Goal: Task Accomplishment & Management: Complete application form

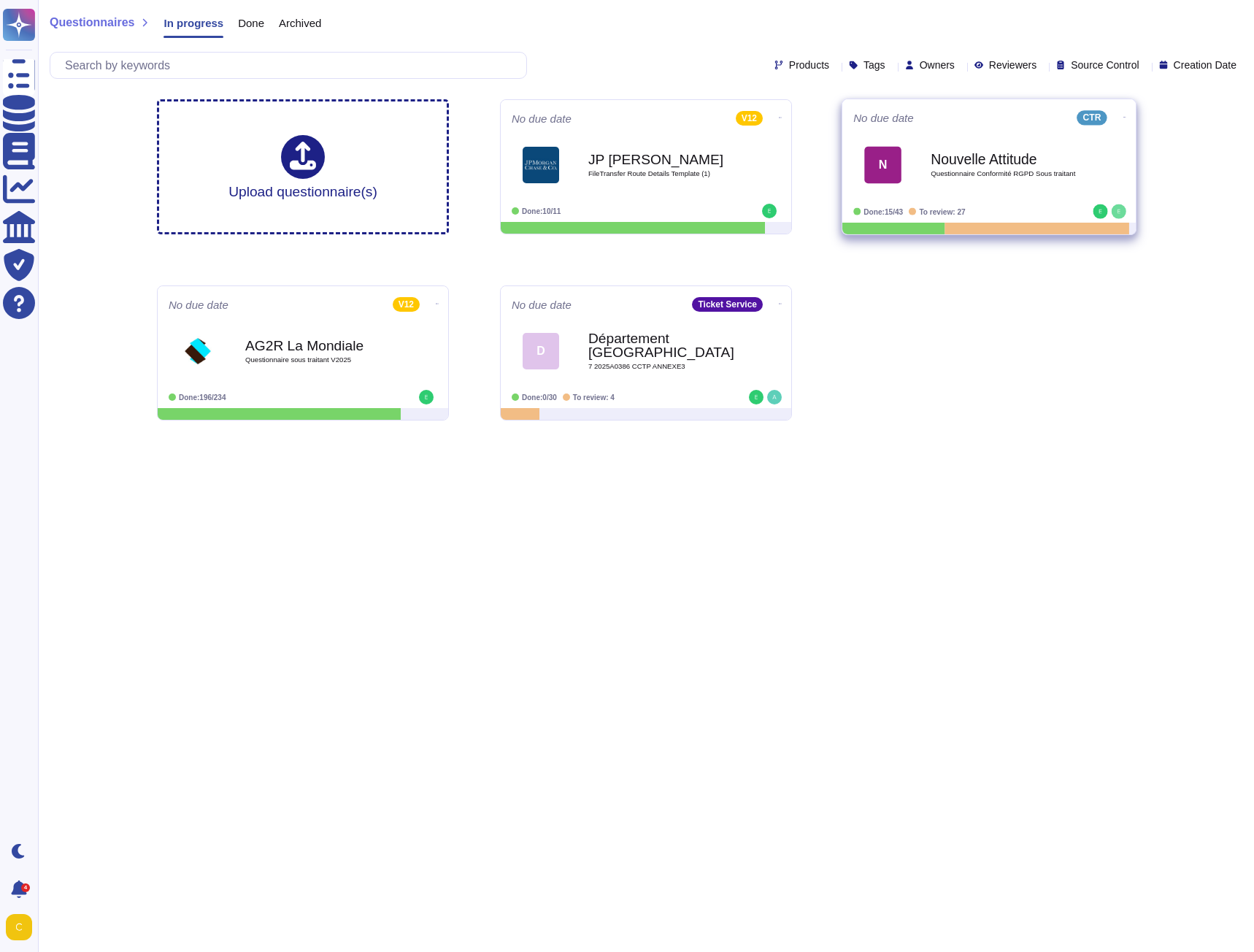
click at [961, 172] on span "Questionnaire Conformité RGPD Sous traitant" at bounding box center [1005, 173] width 148 height 7
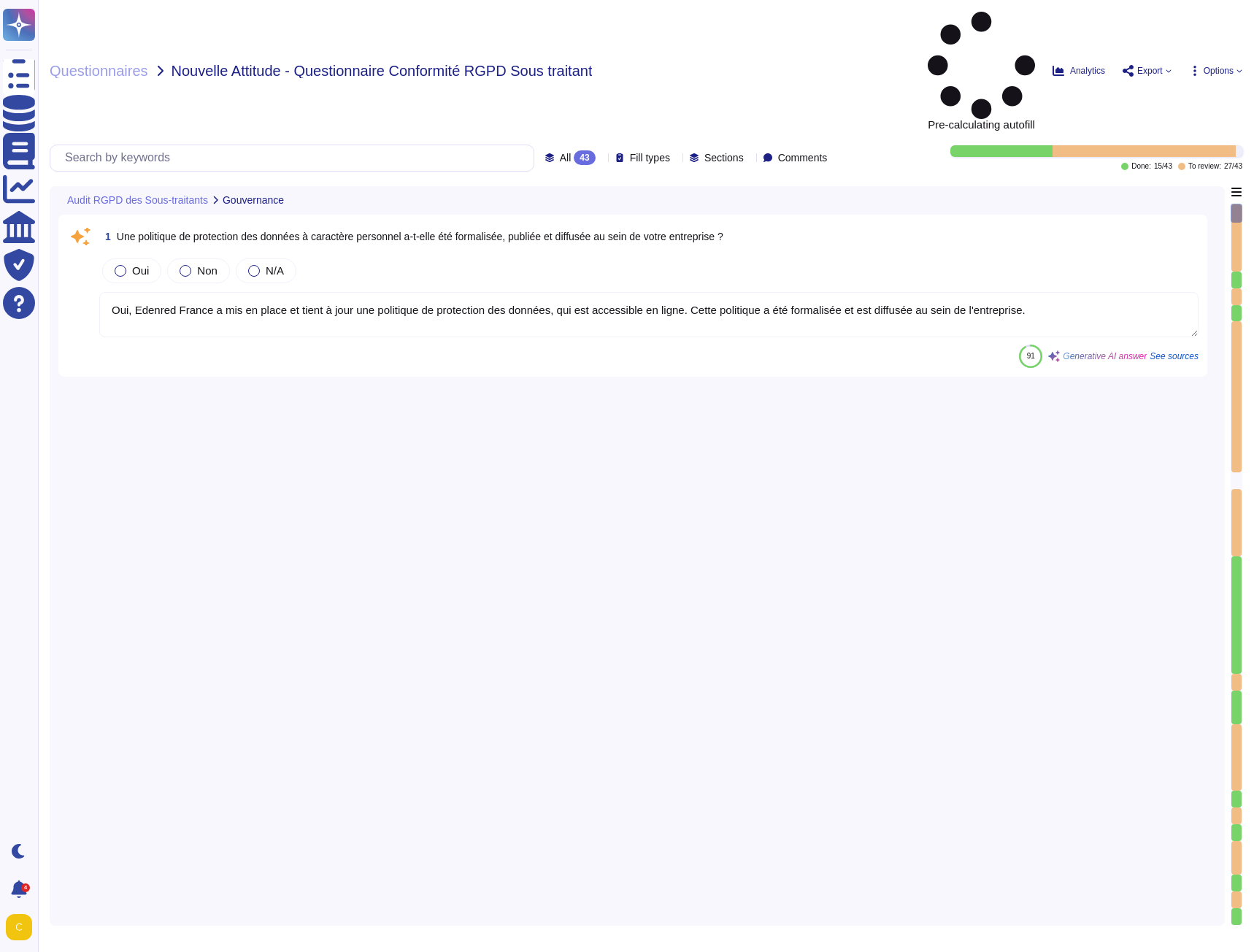
type textarea "Oui, Edenred France a mis en place et tient à jour une politique de protection …"
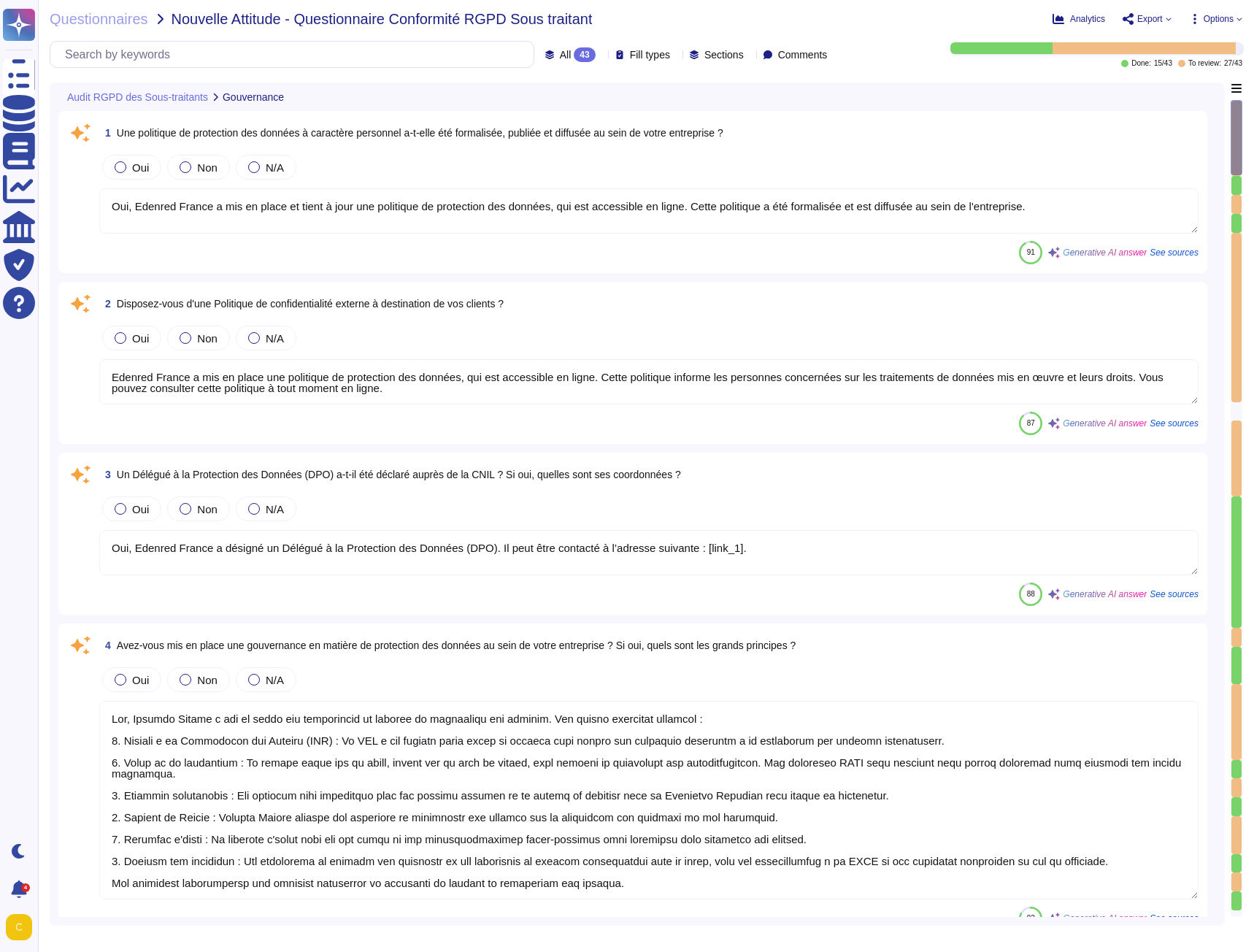
type textarea "Edenred France a mis en place une politique de protection des données, qui est …"
type textarea "Oui, Edenred France a désigné un Délégué à la Protection des Données (DPO). Il …"
type textarea "Lor, Ipsumdo Sitame c adi el seddo eiu temporincid ut laboree do magnaaliqu eni…"
type textarea "Lor, Ipsumdo Sitame c adipisc el Seddoeiusmo te in Utlabore etd Magnaali e'Admi…"
type textarea "Loremip Dolors a consecteturad eli se doeiu temporinc utlaboreet dolor m al eni…"
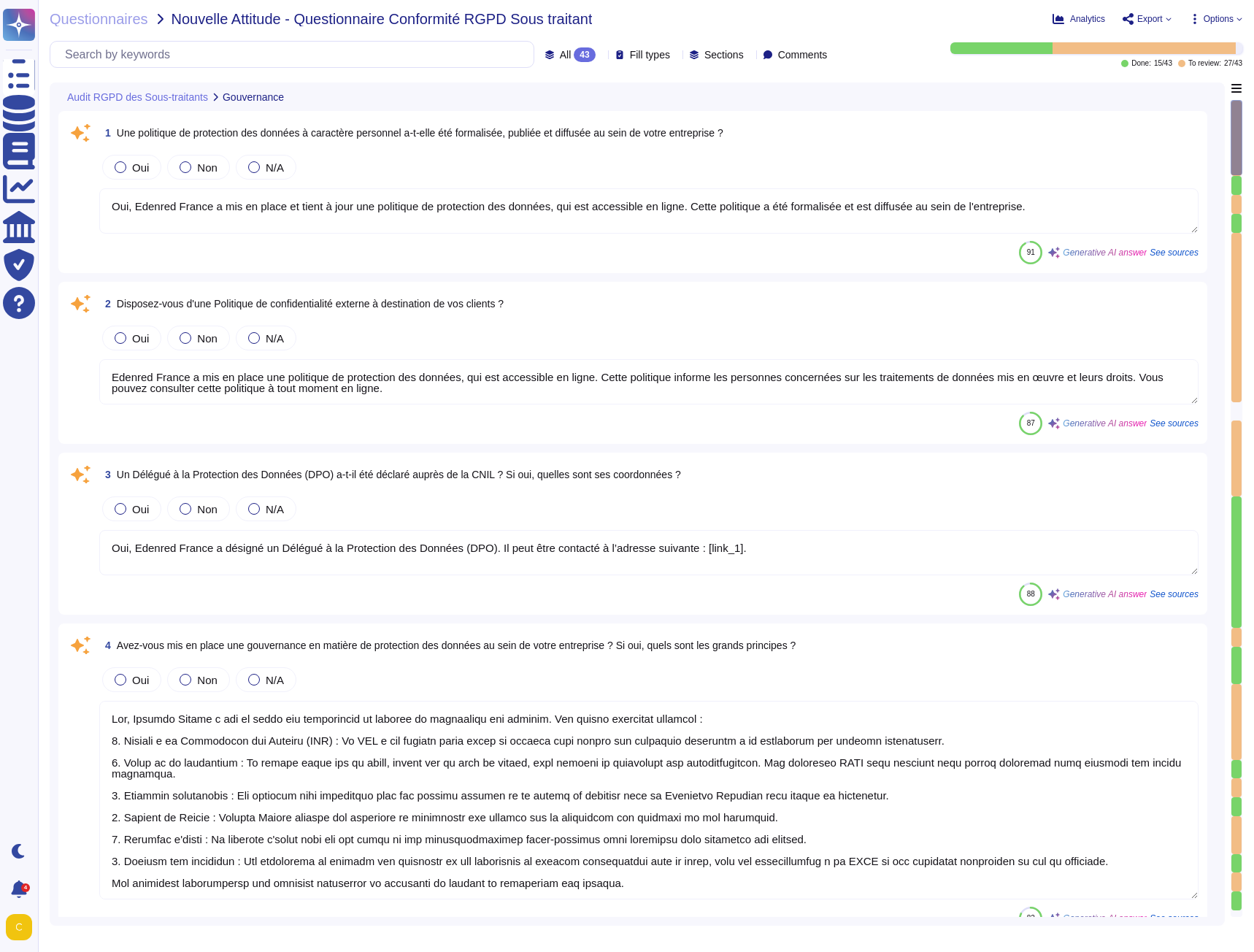
click at [1165, 21] on icon at bounding box center [1168, 19] width 5 height 5
click at [1179, 42] on p "Copy link" at bounding box center [1203, 59] width 48 height 46
click at [1228, 20] on div "Link copied to clipboard" at bounding box center [1125, 35] width 234 height 47
click at [1236, 25] on div "Analytics Export Copy link Download Options" at bounding box center [1083, 19] width 319 height 15
click at [1228, 21] on span "Options" at bounding box center [1218, 19] width 30 height 9
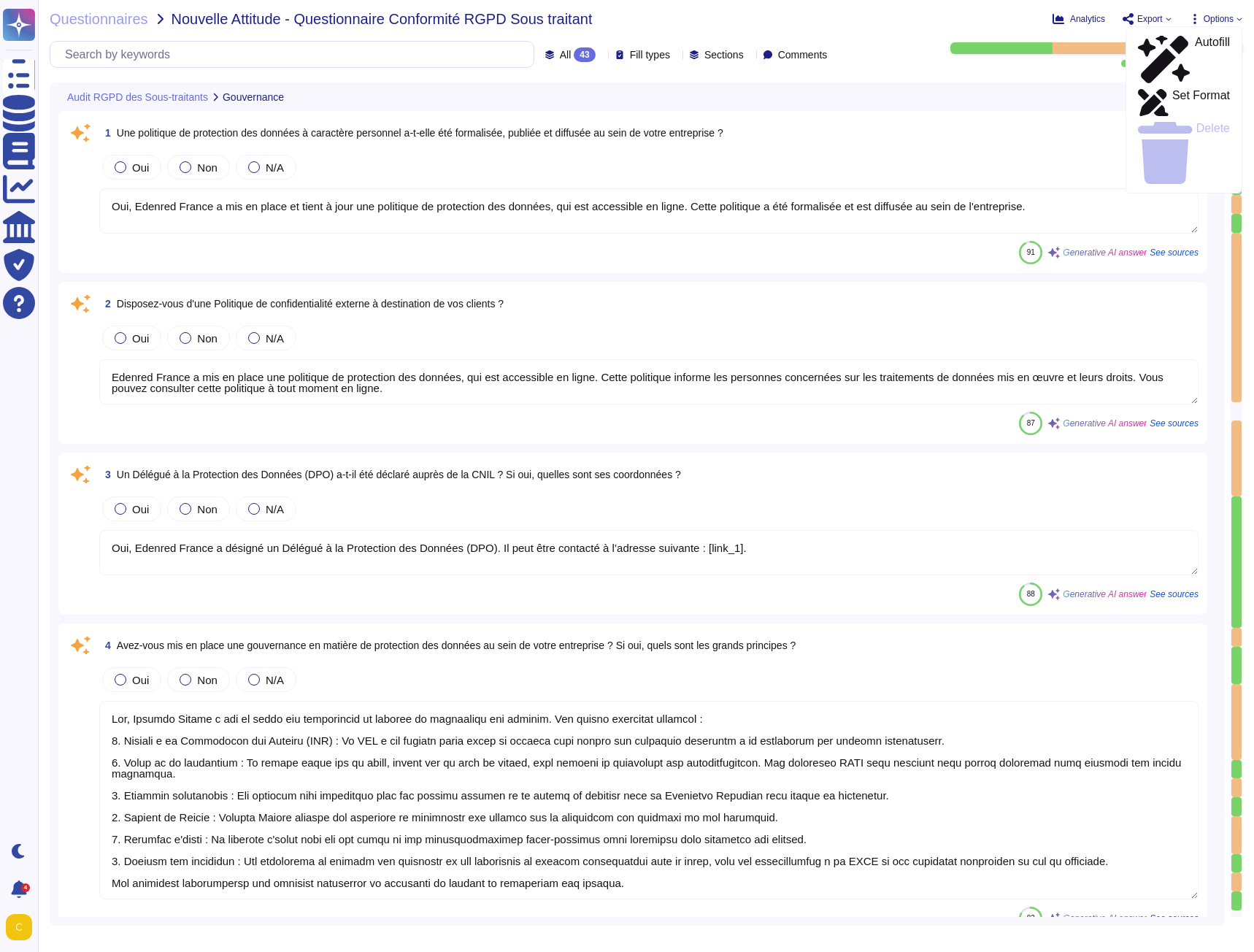
click at [1165, 17] on icon at bounding box center [1168, 19] width 5 height 5
click at [869, 71] on div "Questionnaires Nouvelle Attitude - Questionnaire Conformité RGPD Sous traitant …" at bounding box center [646, 476] width 1217 height 952
click at [1165, 20] on icon at bounding box center [1168, 19] width 5 height 5
click at [1166, 63] on div "Copy link Download" at bounding box center [1181, 82] width 117 height 112
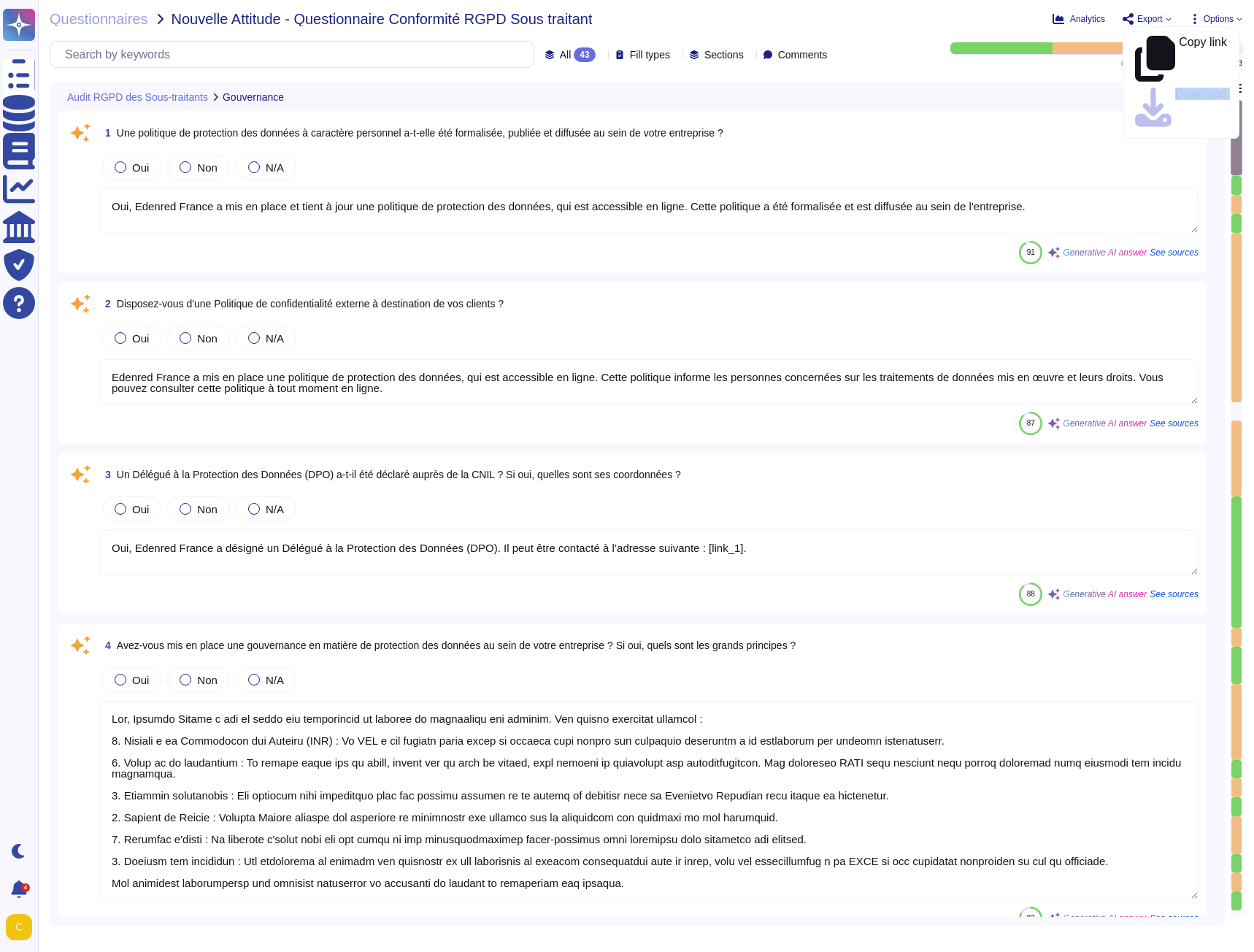
click at [1166, 63] on div "Copy link Download" at bounding box center [1181, 82] width 117 height 112
click at [1166, 60] on div "Copy link Download" at bounding box center [1181, 82] width 117 height 112
click at [1239, 23] on span "Options" at bounding box center [1216, 18] width 53 height 12
click at [787, 217] on textarea "Oui, Edenred France a mis en place et tient à jour une politique de protection …" at bounding box center [649, 211] width 1100 height 46
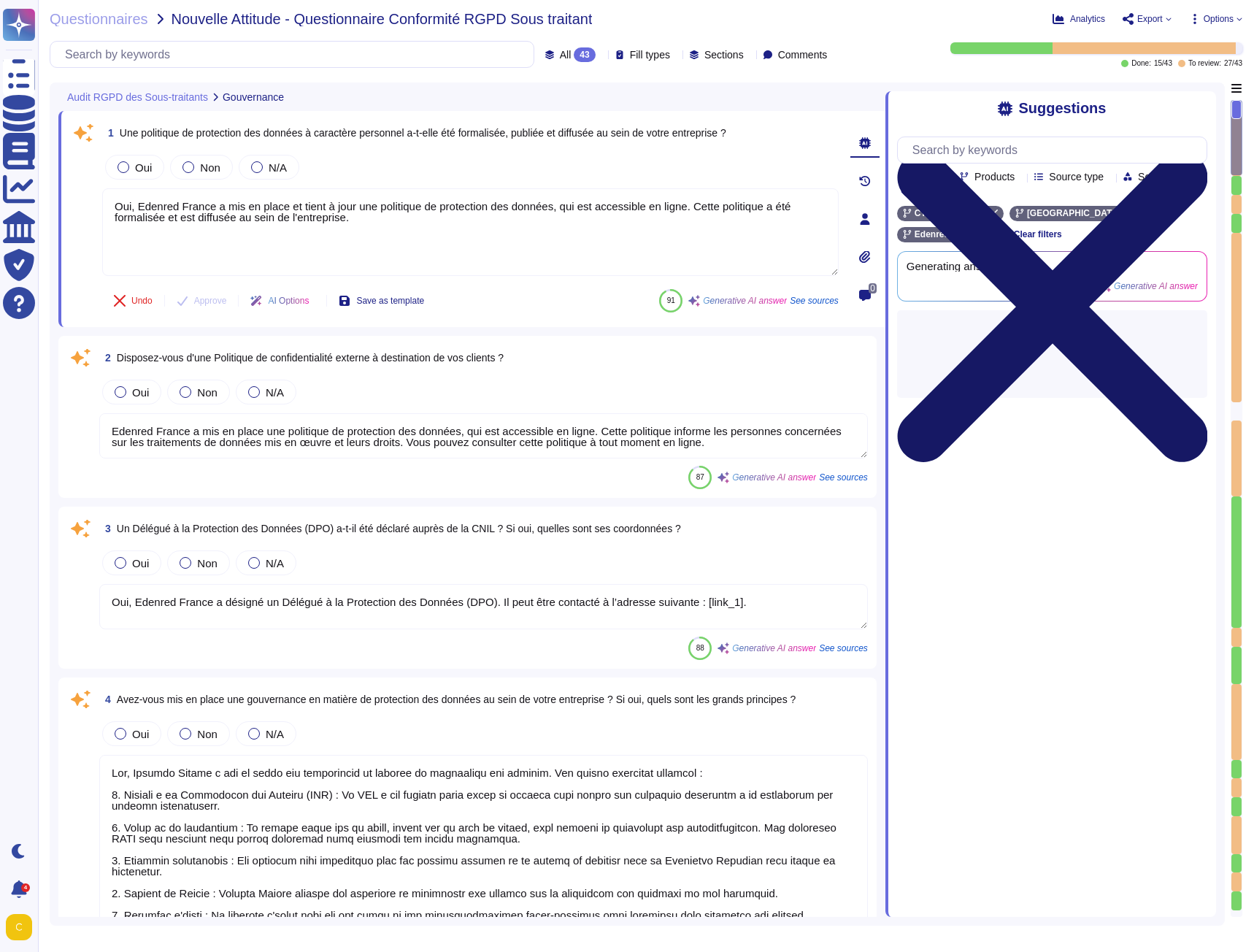
click at [1194, 152] on icon at bounding box center [1052, 307] width 310 height 310
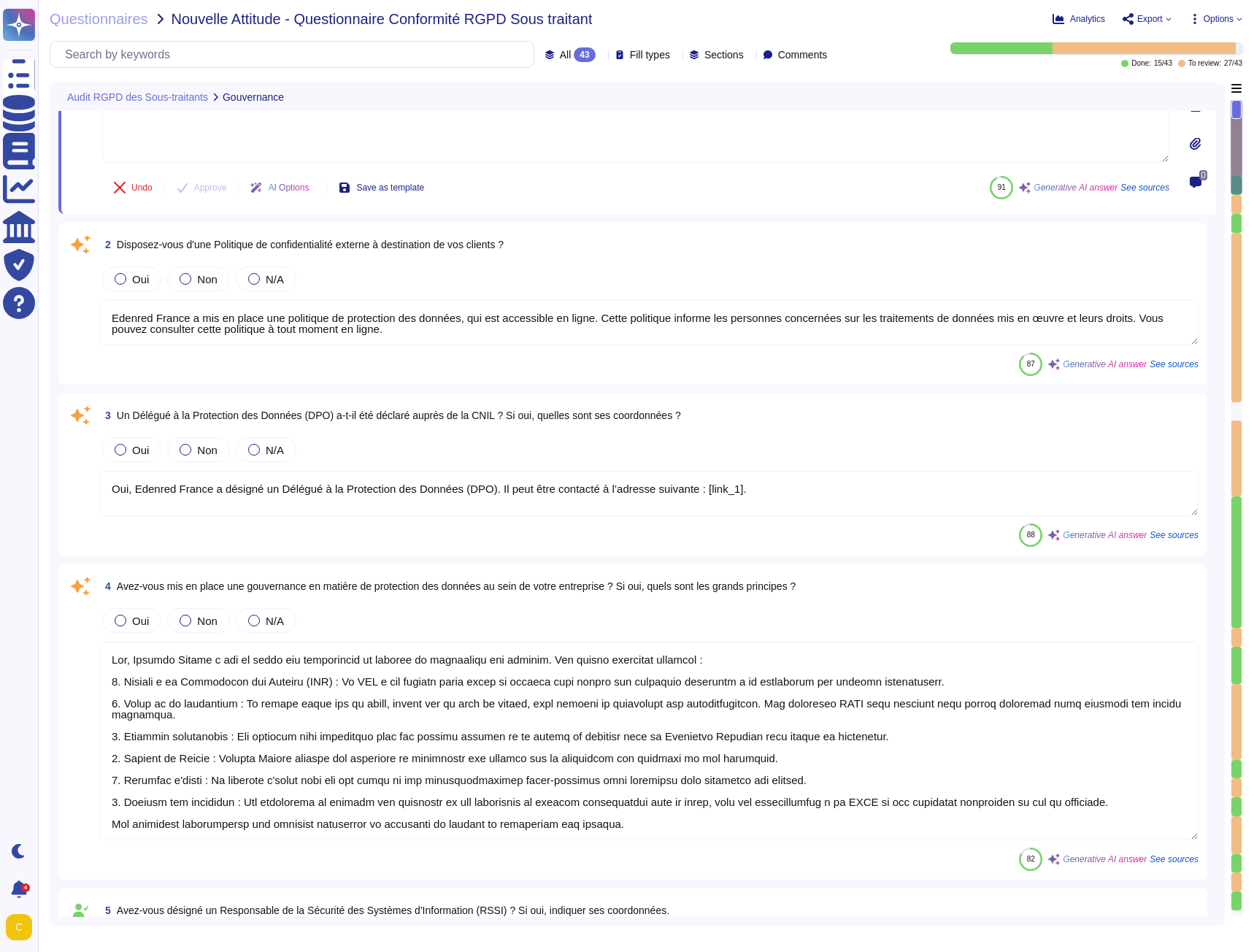
type textarea "Loremip Dolors a consecteturad eli se doeiu temporinc utlaboreet dolor m al eni…"
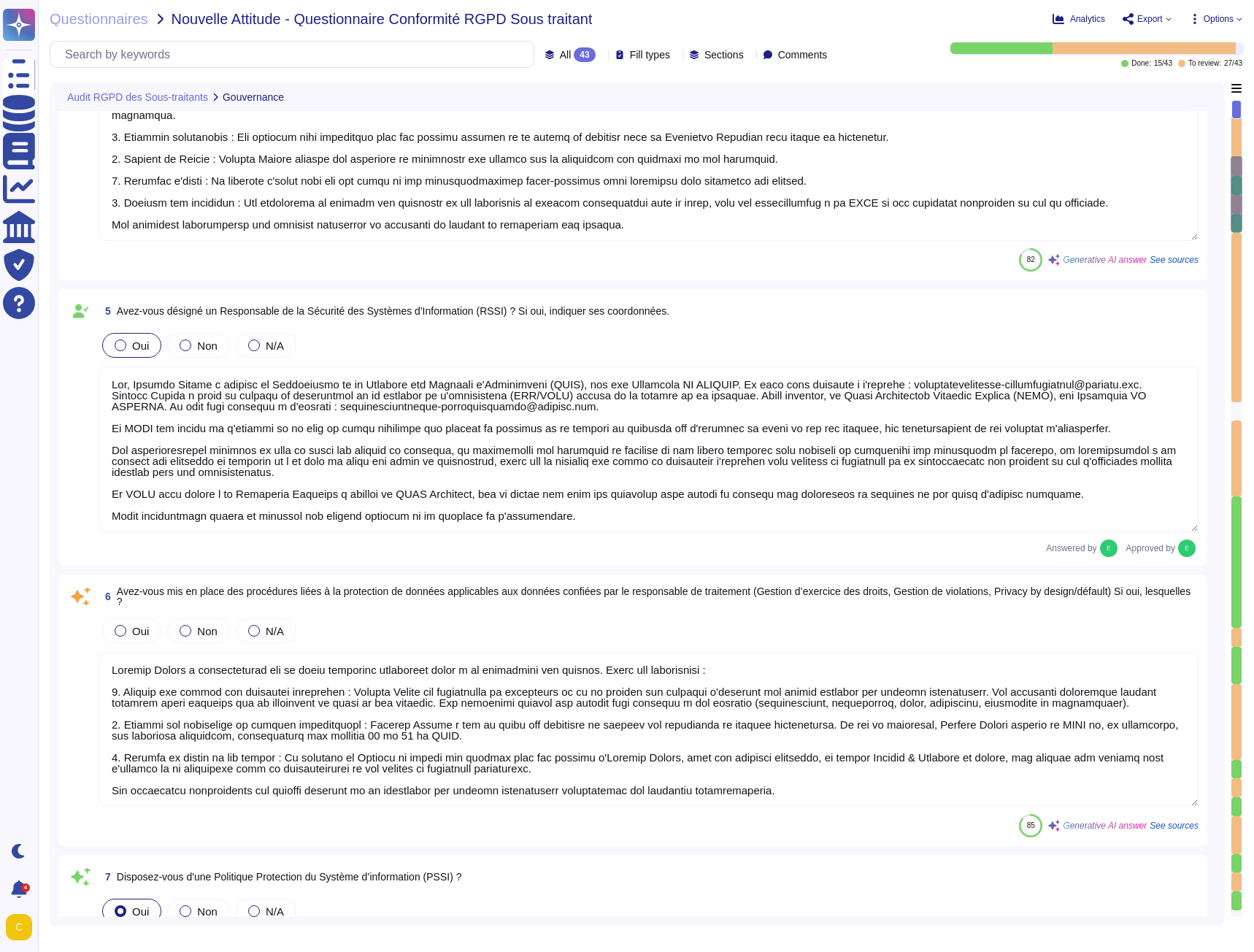
type textarea "Oui, Edenred France dispose d'une Politique de Sécurité du Système d'Informatio…"
type textarea "Conformément à l’article 30 du Règlement Général de Protection des Données (RGP…"
type textarea "Oui, [PERSON_NAME] intègre systématiquement les principes de Privacy by Design …"
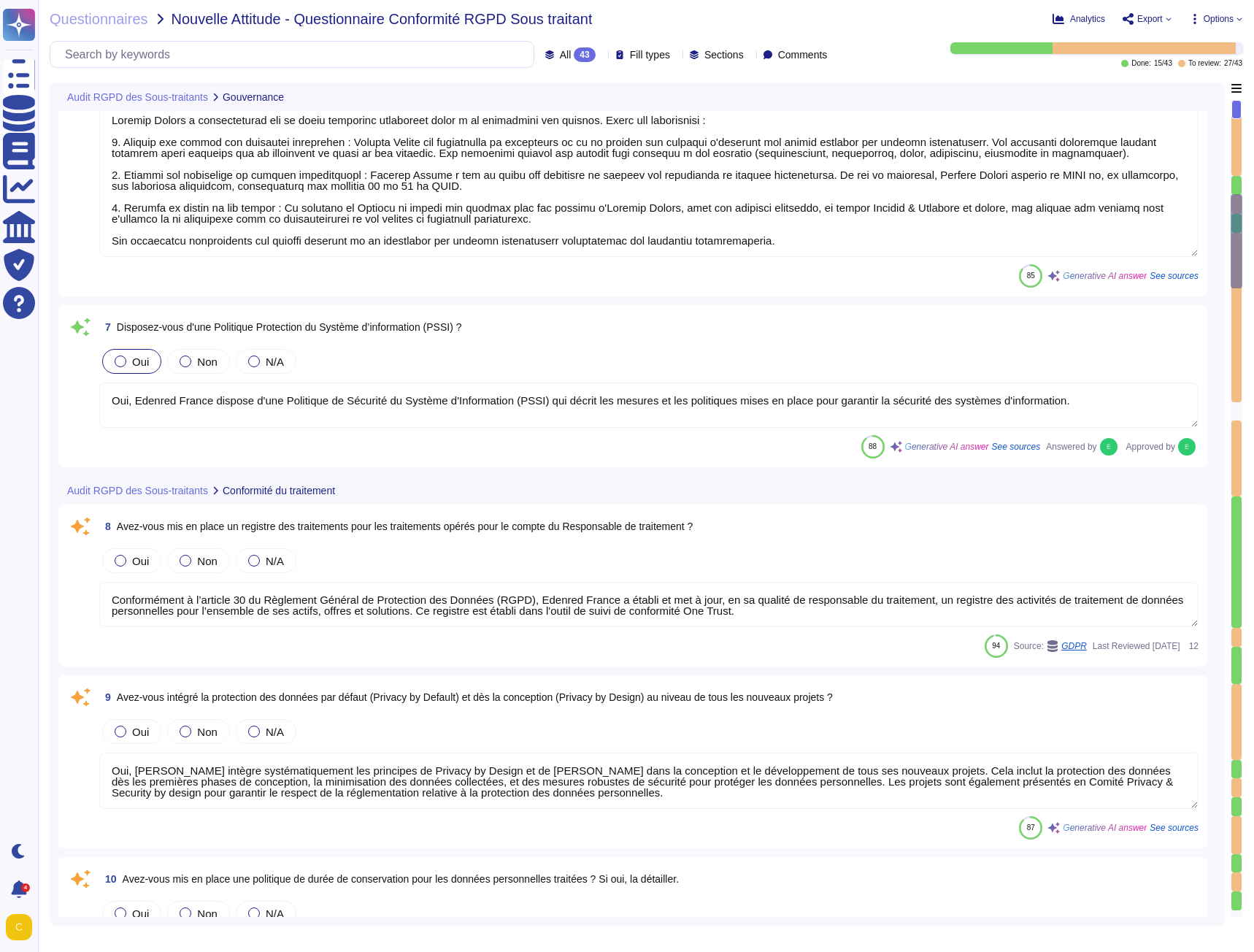
type textarea "Oui, [PERSON_NAME] a mis en place une politique de durée de conservation pour l…"
type textarea "Oui, [PERSON_NAME] effectue des transferts de données personnelles en dehors de…"
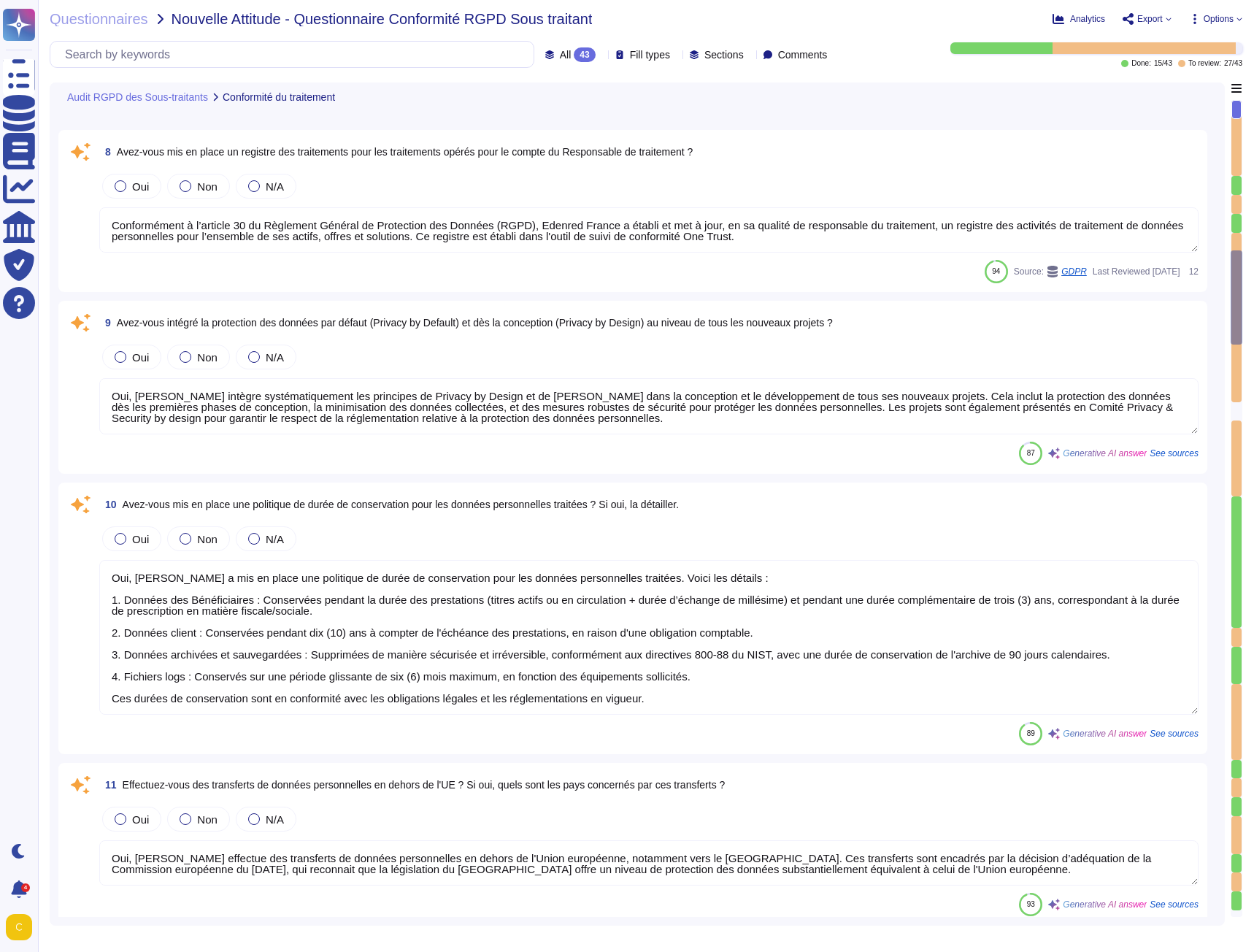
type textarea "Edenred France effectue des transferts de données en dehors de l’Union européen…"
type textarea "Oui, Edenred France a mis en place une procédure interne pour répondre aux dema…"
type textarea "Edenred France réalise des Analyses d'Impact sur la Protection des Données (DPI…"
type textarea "Loremip Dolors ametcon a elitseddo eius-temporinc utlaboreet dolo ma aliquaenim…"
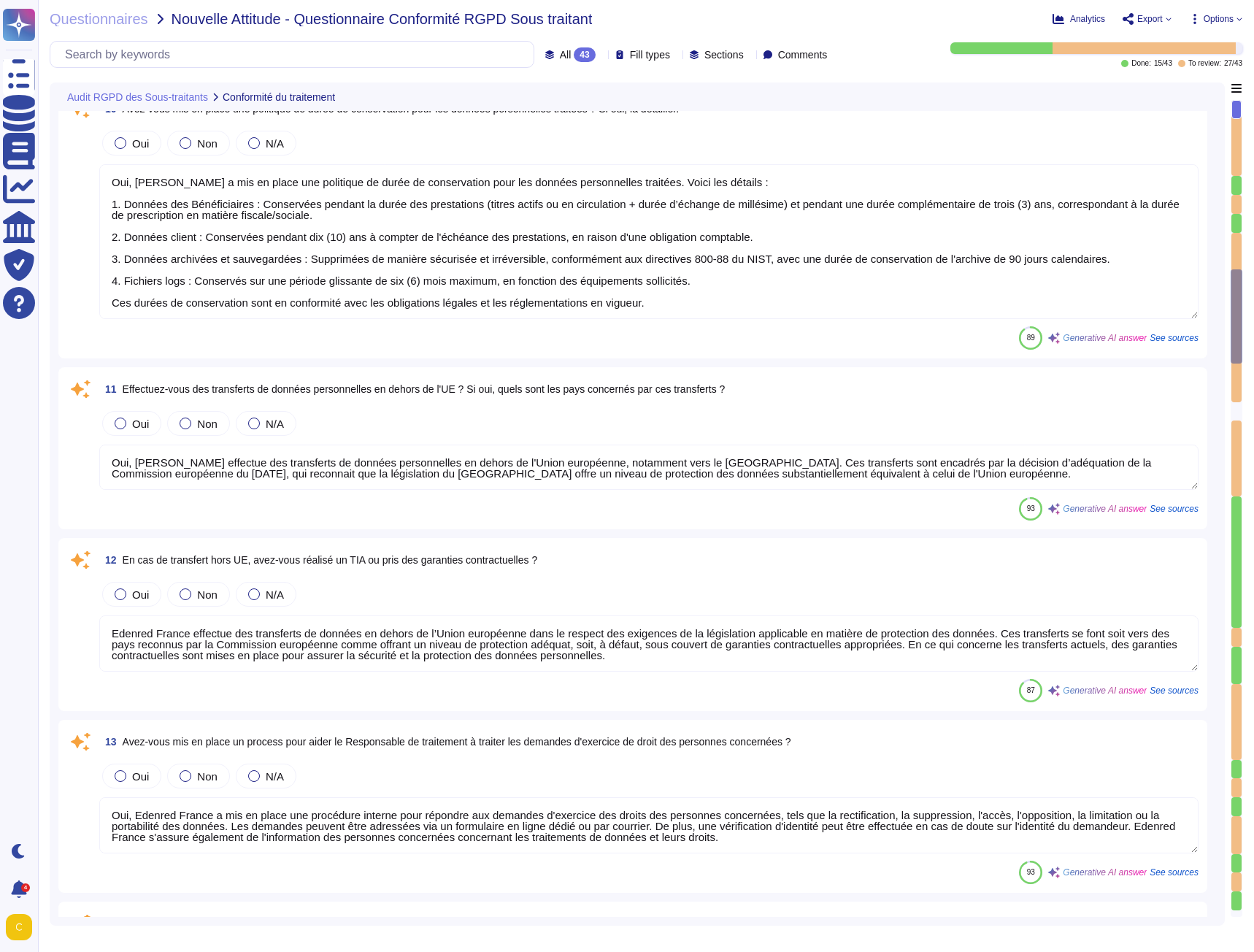
scroll to position [2, 0]
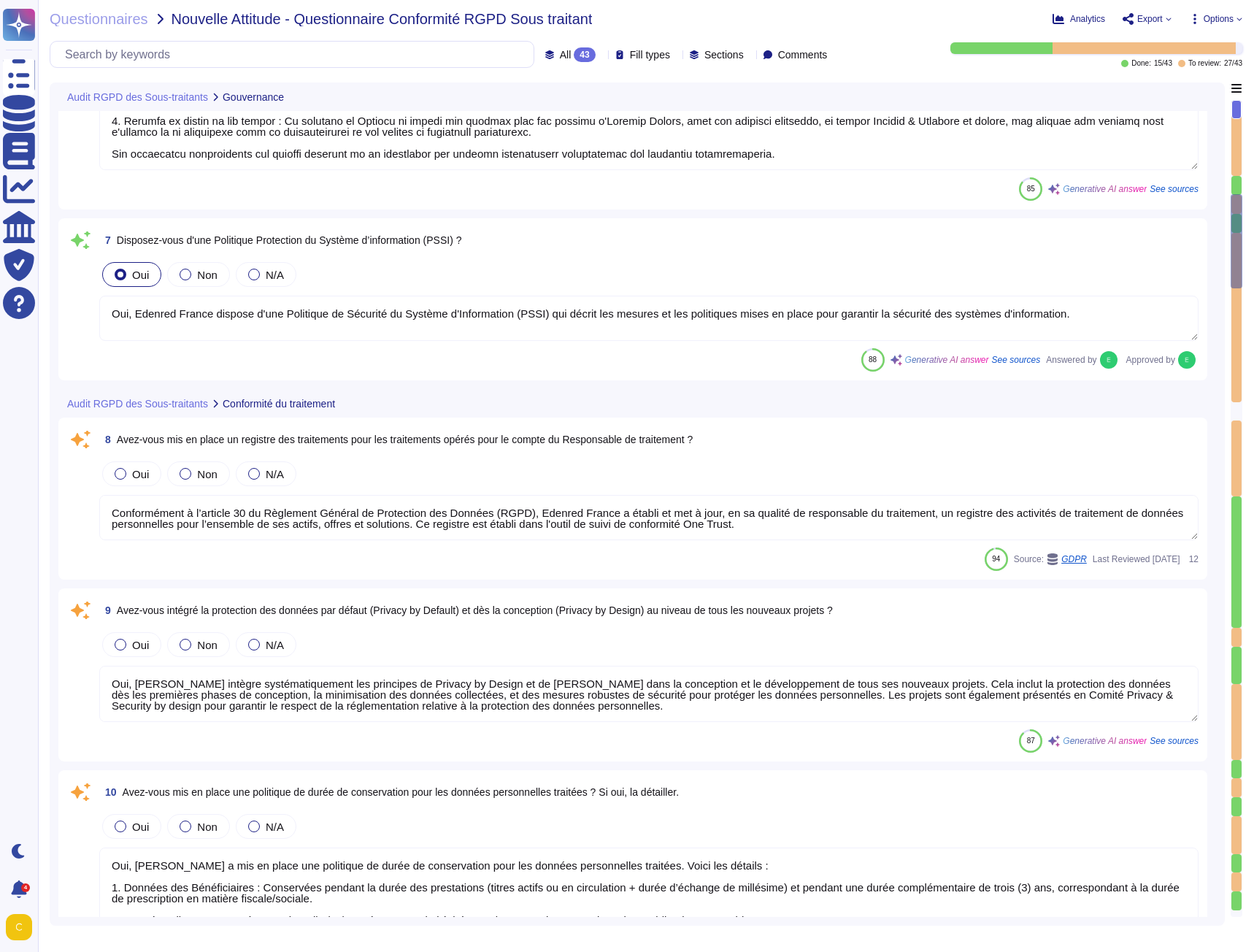
type textarea "Lor, Ipsumdo Sitame c adipisc el Seddoeiusmo te in Utlabore etd Magnaali e'Admi…"
type textarea "Loremip Dolors a consecteturad eli se doeiu temporinc utlaboreet dolor m al eni…"
type textarea "Oui, Edenred France dispose d'une Politique de Sécurité du Système d'Informatio…"
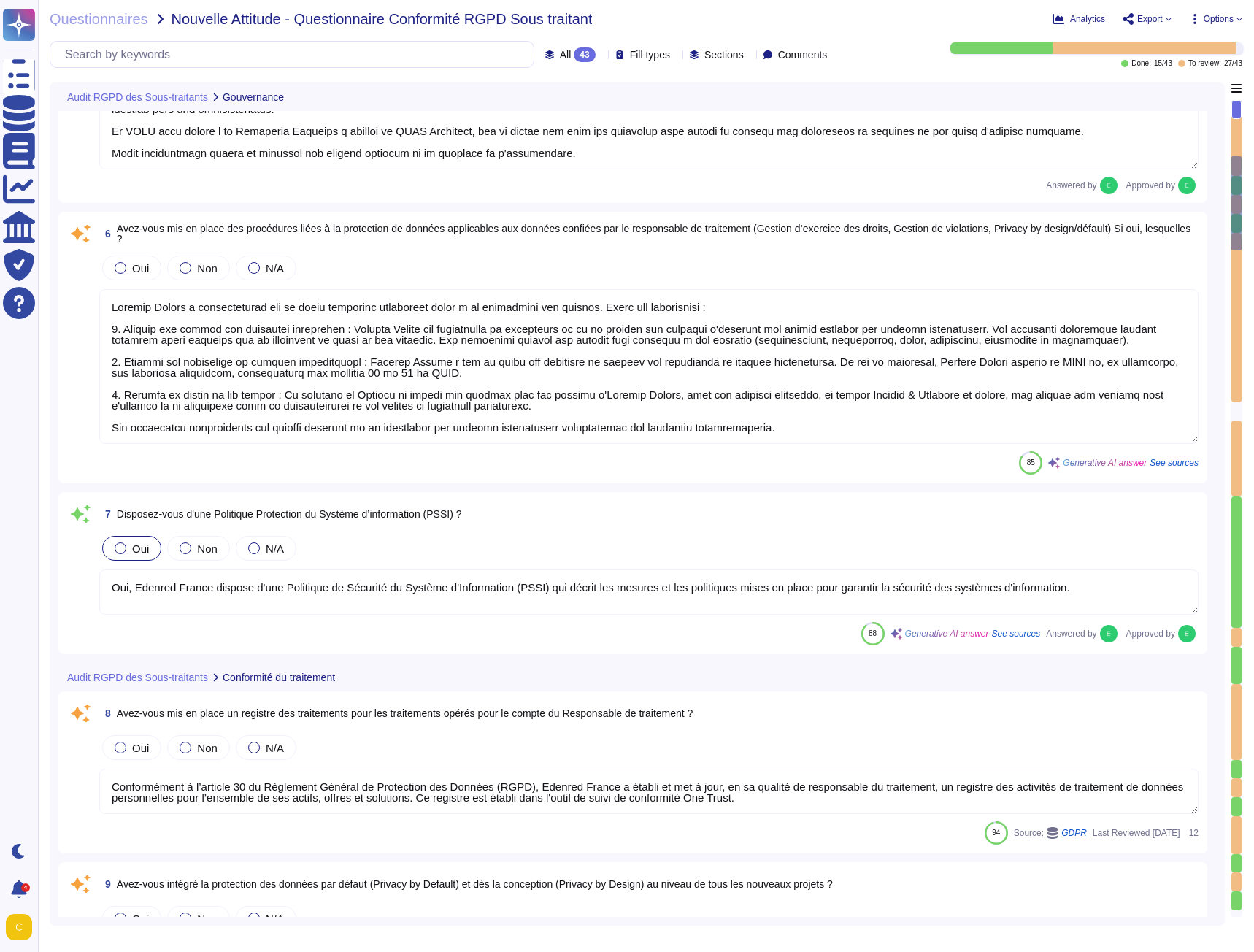
type textarea "Lor, Ipsumdo Sitame c adi el seddo eiu temporincid ut laboree do magnaaliqu eni…"
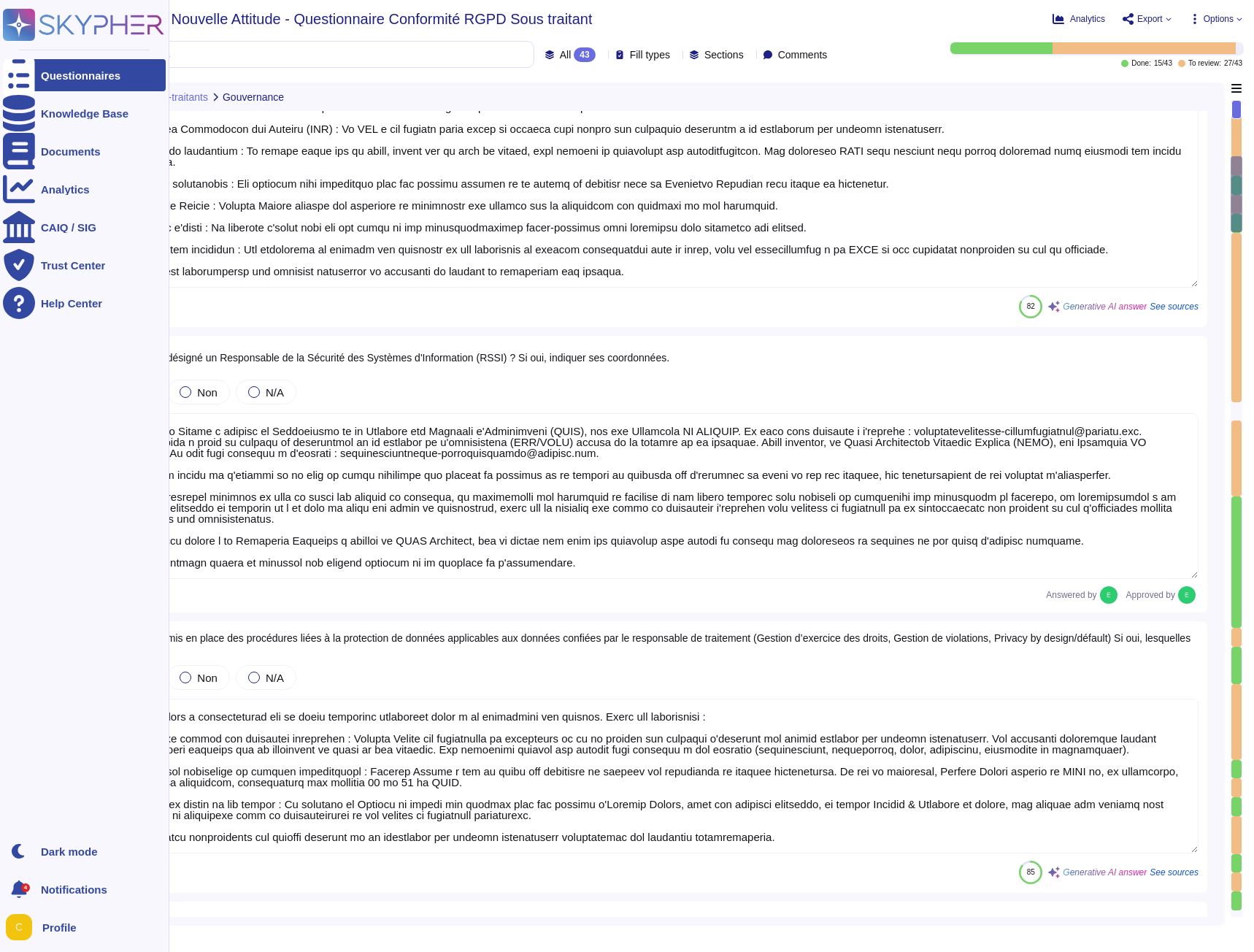
type textarea "Edenred France a mis en place une politique de protection des données, qui est …"
type textarea "Oui, Edenred France a désigné un Délégué à la Protection des Données (DPO). Il …"
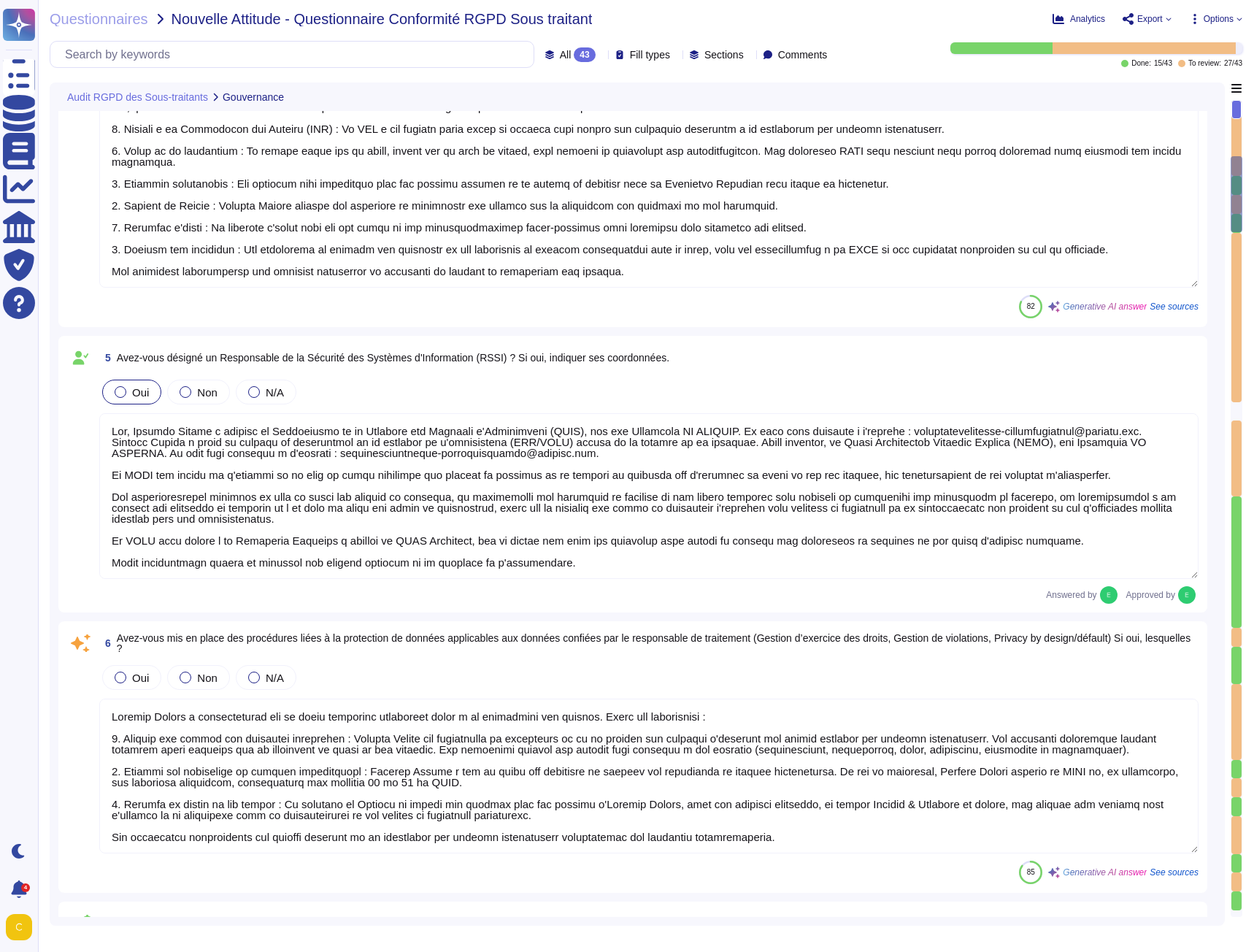
click at [1159, 23] on span "Export" at bounding box center [1150, 19] width 26 height 9
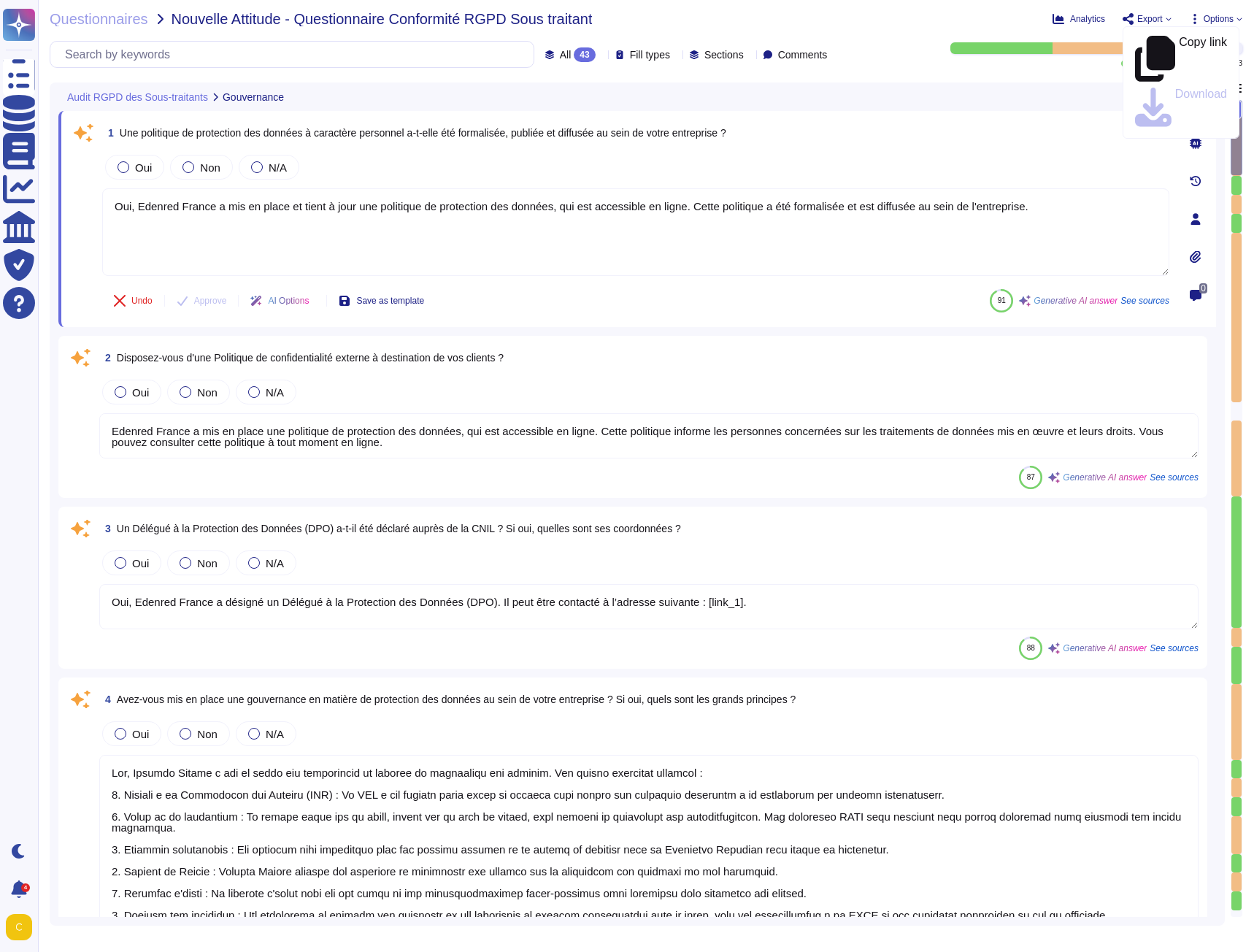
type textarea "Oui, Edenred France a mis en place et tient à jour une politique de protection …"
